Goal: Transaction & Acquisition: Purchase product/service

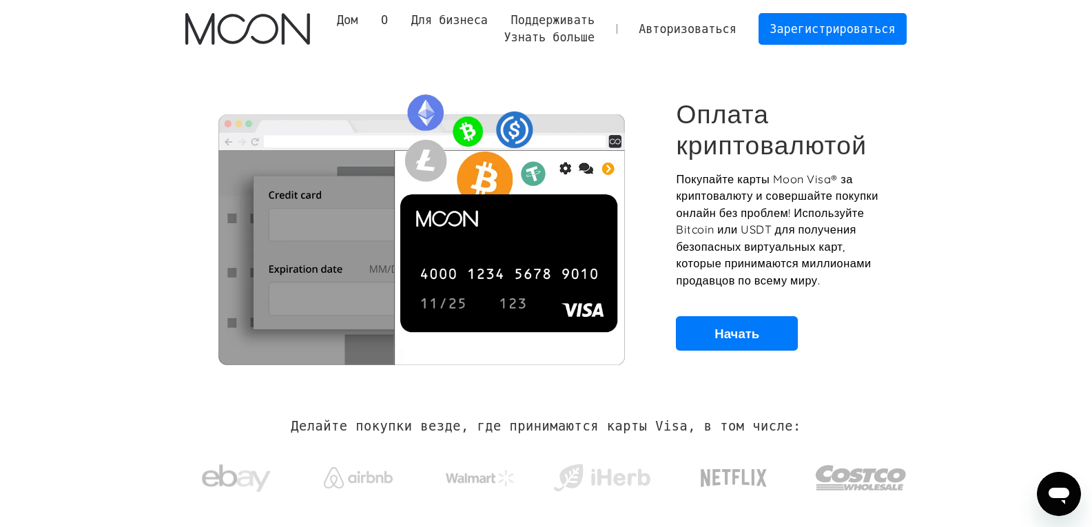
click at [931, 258] on section "Оплата криптовалютой Покупайте карты Moon Visa® за криптовалюту и совершайте по…" at bounding box center [546, 225] width 1092 height 334
click at [841, 38] on link "Зарегистрироваться" at bounding box center [833, 28] width 149 height 31
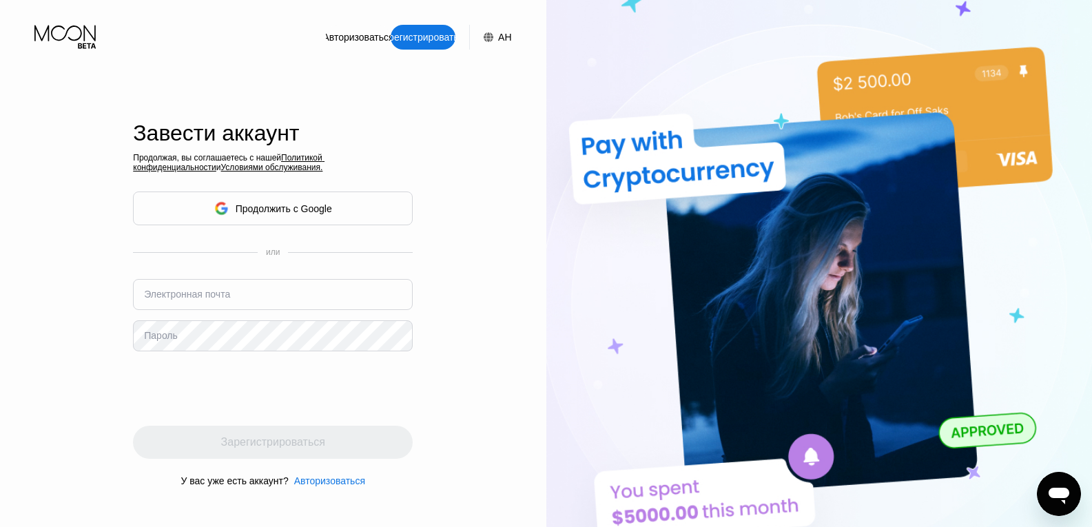
click at [340, 200] on div "Продолжить с Google" at bounding box center [273, 209] width 280 height 34
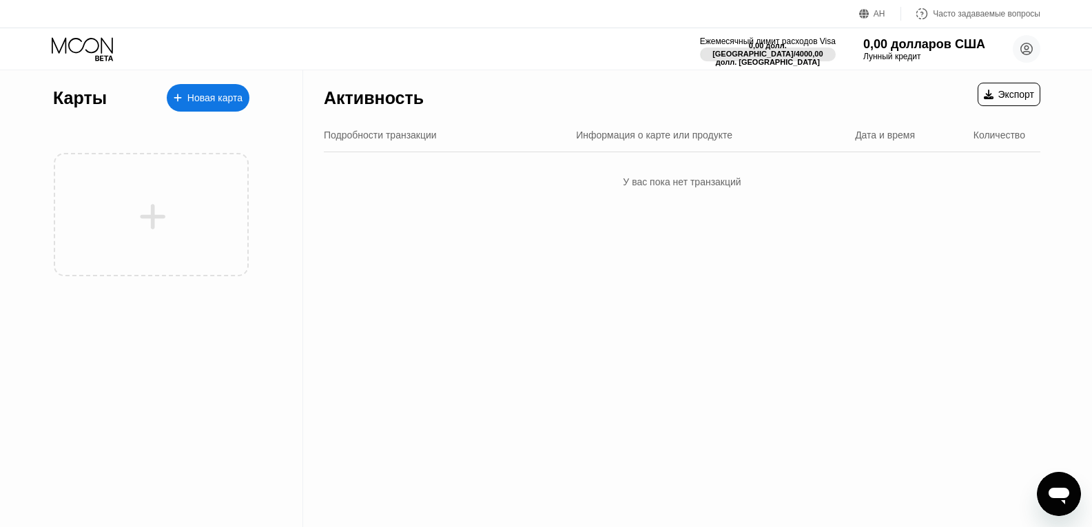
click at [200, 95] on font "Новая карта" at bounding box center [214, 97] width 55 height 11
